Goal: Task Accomplishment & Management: Manage account settings

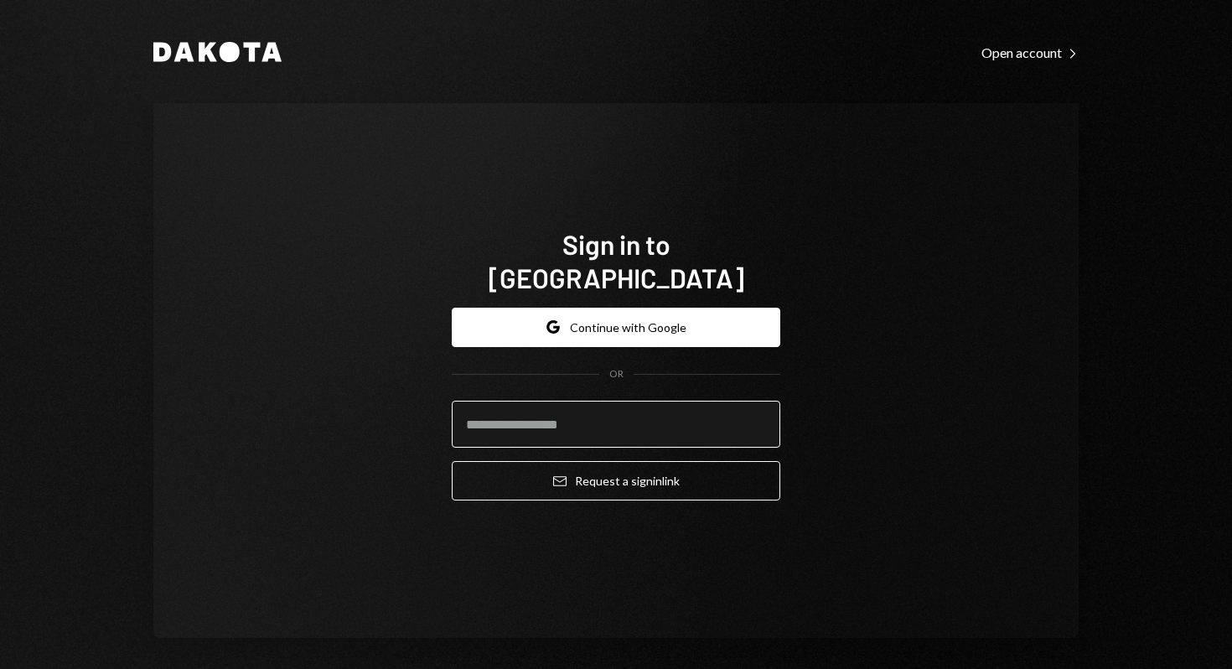
click at [579, 407] on input "email" at bounding box center [616, 424] width 329 height 47
paste input "**********"
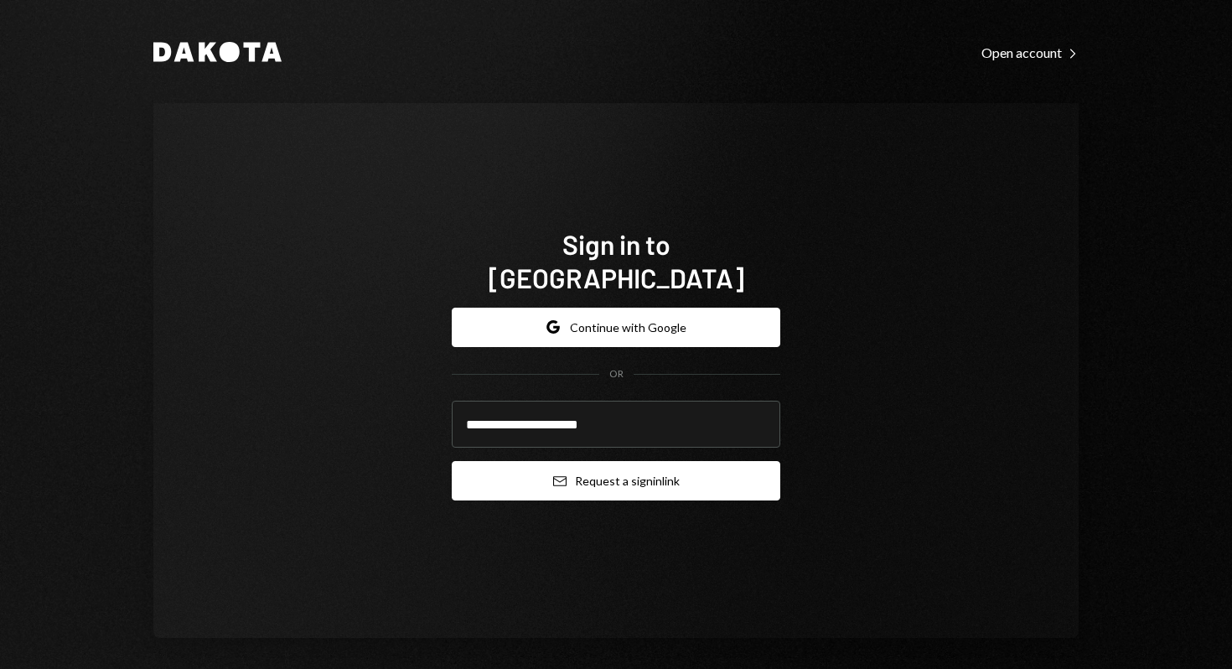
type input "**********"
click at [650, 469] on button "Email Request a sign in link" at bounding box center [616, 480] width 329 height 39
